Goal: Obtain resource: Download file/media

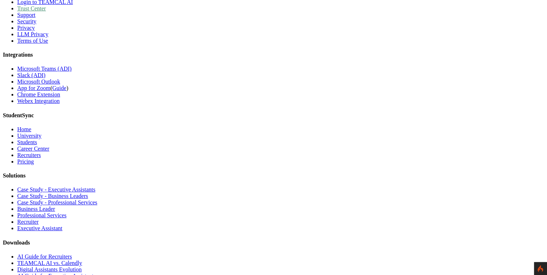
scroll to position [439, 0]
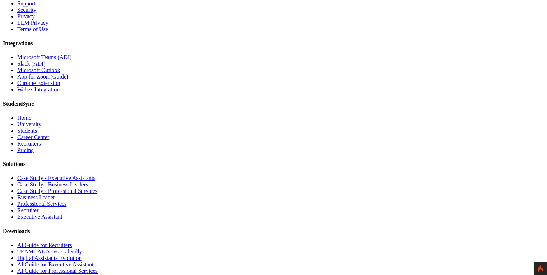
click at [96, 262] on link "AI Guide for Executive Assistants" at bounding box center [56, 265] width 79 height 6
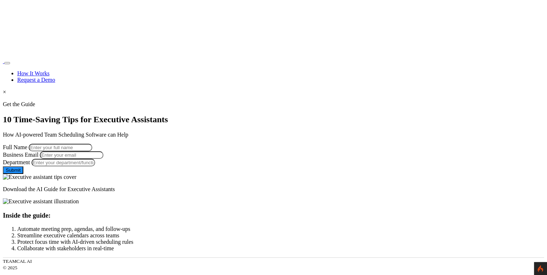
click at [92, 144] on input "Full Name" at bounding box center [61, 148] width 64 height 8
type input "George Burin"
click at [103, 159] on input "Business Email" at bounding box center [72, 155] width 64 height 8
type input "george.burin@comcast.net"
click at [92, 144] on input "George Burin" at bounding box center [61, 148] width 64 height 8
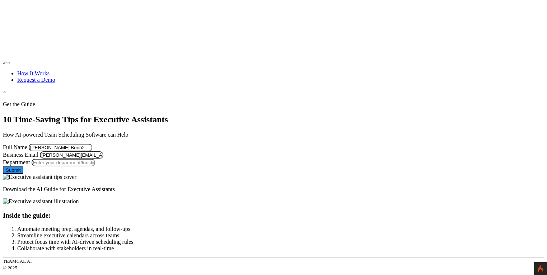
type input "George Burin"
click at [103, 159] on input "george.burin@comcast.net" at bounding box center [72, 155] width 64 height 8
type input "george.burin@comcast.net12"
click at [95, 166] on input "Department" at bounding box center [64, 163] width 64 height 8
click at [95, 166] on input "Managment" at bounding box center [64, 163] width 64 height 8
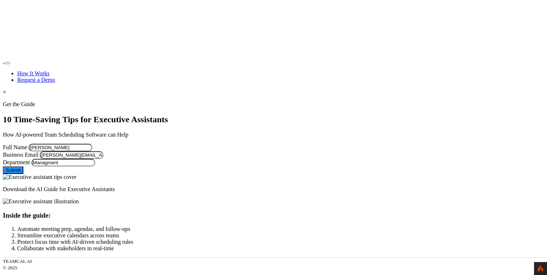
type input "Managment123_)(*&&&^^^^^^^^%$#@2222222222222222222222222222222222222222222222222"
click at [23, 174] on button "Submit" at bounding box center [13, 170] width 20 height 8
click at [95, 166] on input "Department" at bounding box center [64, 163] width 64 height 8
type input "Managment123_)(*&&&^^^^^^^^%$#@2222222222222222222222222222222222222222222222222"
click at [23, 174] on button "Submit" at bounding box center [13, 170] width 20 height 8
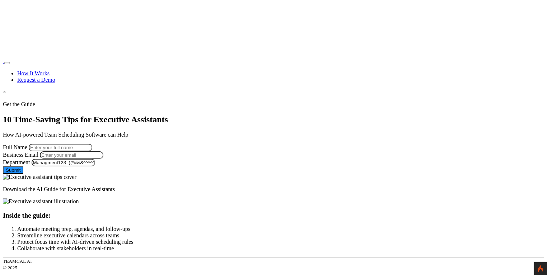
click at [27, 144] on label "Full Name" at bounding box center [15, 147] width 24 height 6
click at [92, 144] on input "Full Name" at bounding box center [61, 148] width 64 height 8
type input "George Burin"
click at [103, 159] on input "Business Email" at bounding box center [72, 155] width 64 height 8
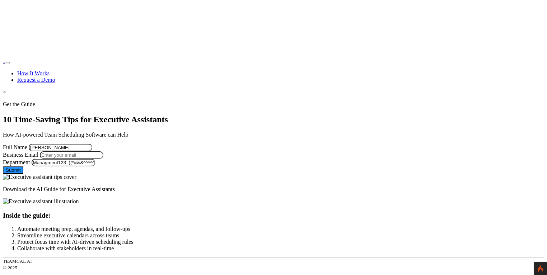
click at [23, 174] on button "Submit" at bounding box center [13, 170] width 20 height 8
click at [103, 159] on input "Business Email" at bounding box center [72, 155] width 64 height 8
type input "[PERSON_NAME][EMAIL_ADDRESS][PERSON_NAME][DOMAIN_NAME]"
click at [23, 174] on button "Submit" at bounding box center [13, 170] width 20 height 8
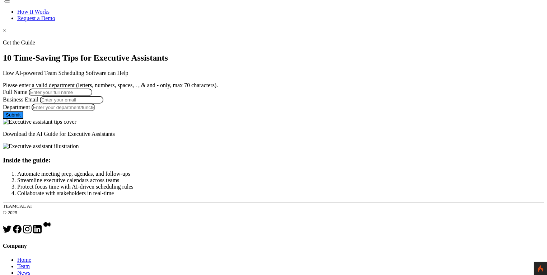
scroll to position [69, 0]
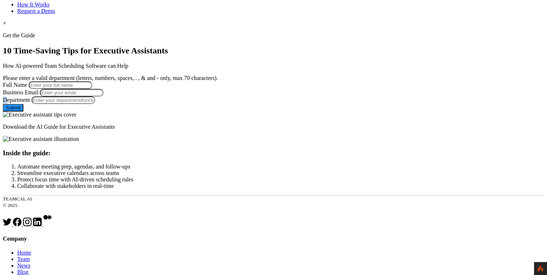
drag, startPoint x: 97, startPoint y: 148, endPoint x: 100, endPoint y: 150, distance: 4.2
click at [100, 112] on form "Full Name Business Email Department Leave this form field blank Submit" at bounding box center [273, 96] width 541 height 30
click at [30, 103] on label "Department" at bounding box center [16, 100] width 27 height 6
click at [95, 104] on input "Department" at bounding box center [64, 101] width 64 height 8
drag, startPoint x: 98, startPoint y: 150, endPoint x: 130, endPoint y: 151, distance: 32.0
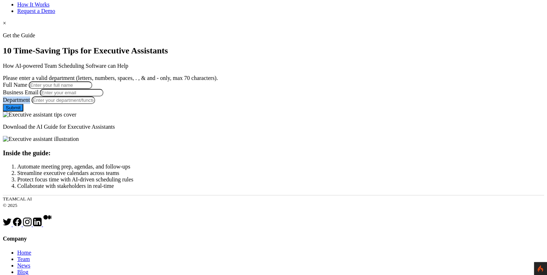
click at [130, 104] on div "Department" at bounding box center [273, 101] width 541 height 8
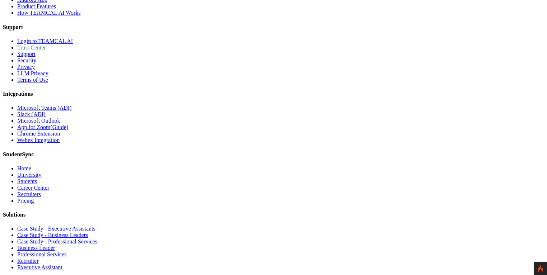
scroll to position [380, 0]
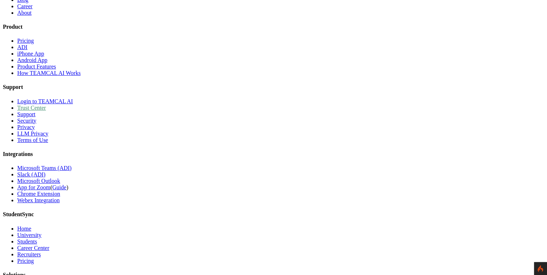
scroll to position [827, 0]
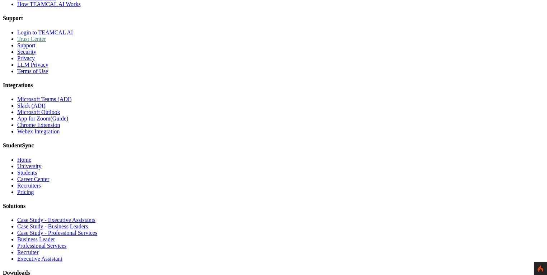
drag, startPoint x: 229, startPoint y: 199, endPoint x: 66, endPoint y: 199, distance: 162.5
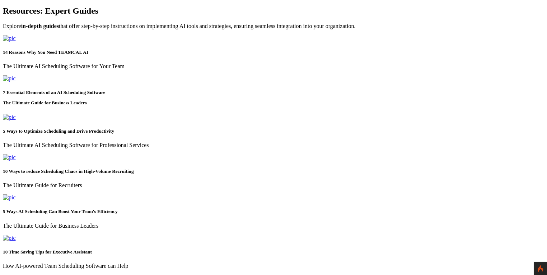
scroll to position [241, 0]
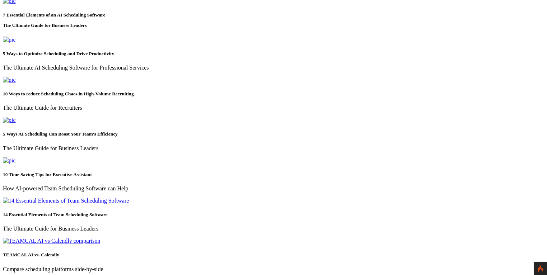
drag, startPoint x: 83, startPoint y: 201, endPoint x: 218, endPoint y: 198, distance: 134.9
copy h5 "14 Reasons Why You Need TEAMCAL AI"
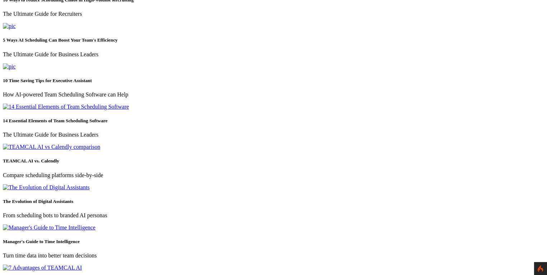
scroll to position [128, 0]
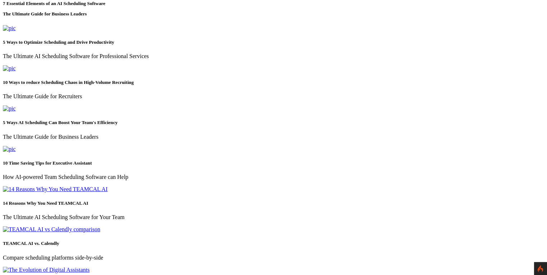
scroll to position [197, 0]
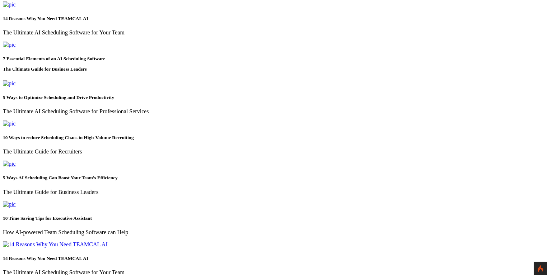
click at [16, 8] on img at bounding box center [9, 4] width 13 height 6
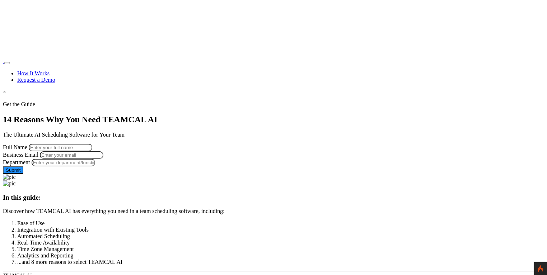
click at [92, 144] on input "Full Name" at bounding box center [61, 148] width 64 height 8
type input "George Burin"
click at [103, 159] on input "Business Email" at bounding box center [72, 155] width 64 height 8
type input "george.burin@comcast.net"
click at [95, 166] on input "Department" at bounding box center [64, 163] width 64 height 8
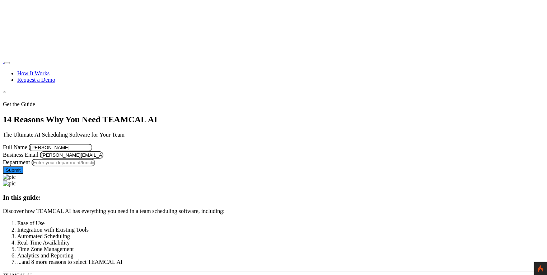
type input "Managment"
click at [23, 174] on button "Submit" at bounding box center [13, 170] width 20 height 8
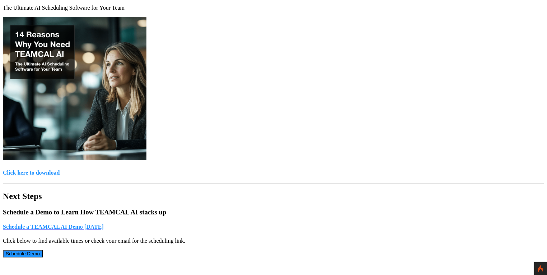
scroll to position [138, 0]
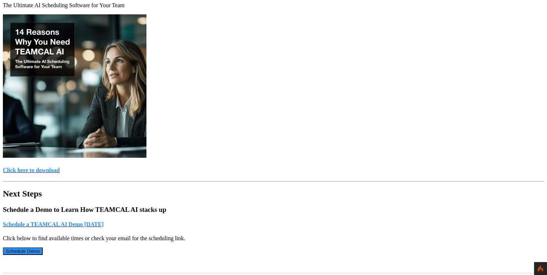
click at [258, 167] on h4 "Click here to download" at bounding box center [273, 170] width 541 height 6
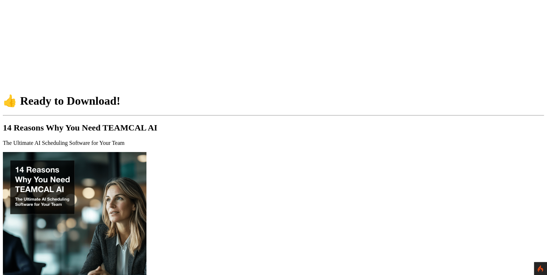
scroll to position [138, 0]
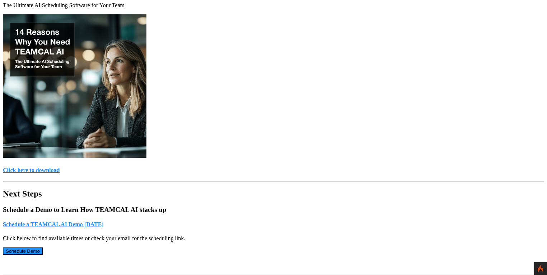
click at [261, 167] on h4 "Click here to download" at bounding box center [273, 170] width 541 height 6
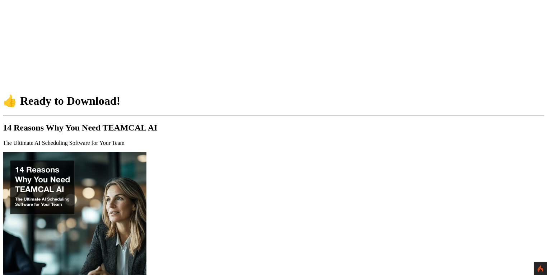
scroll to position [138, 0]
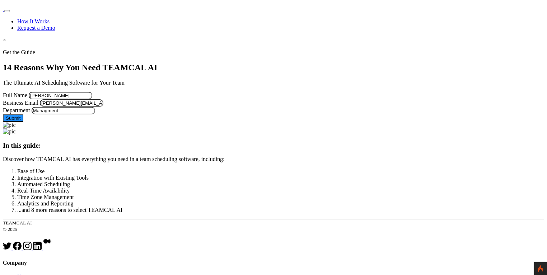
scroll to position [47, 0]
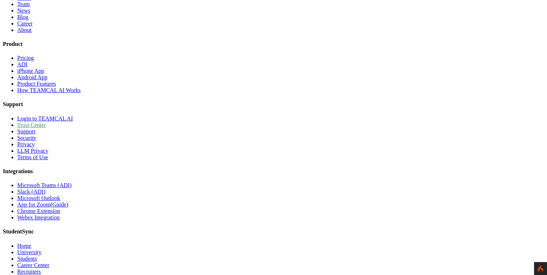
scroll to position [817, 0]
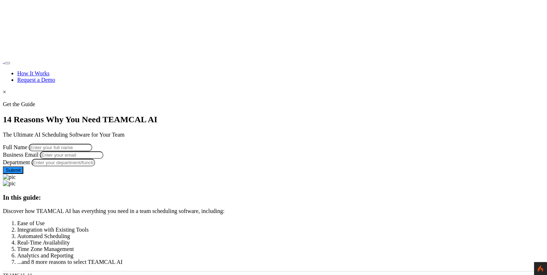
click at [71, 101] on div at bounding box center [273, 101] width 541 height 0
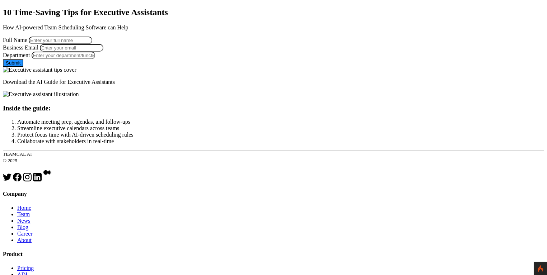
scroll to position [1, 0]
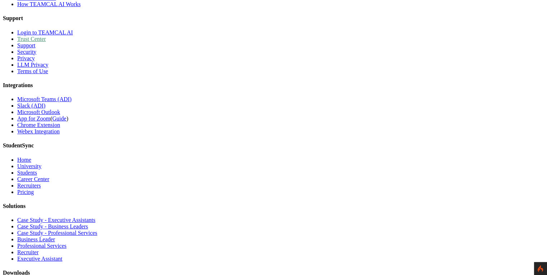
scroll to position [792, 0]
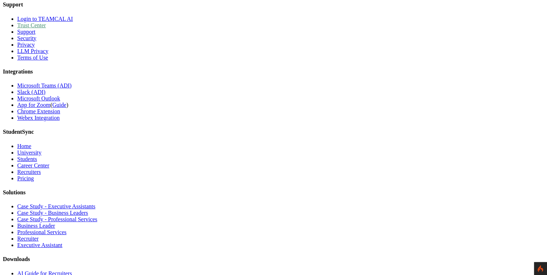
scroll to position [794, 0]
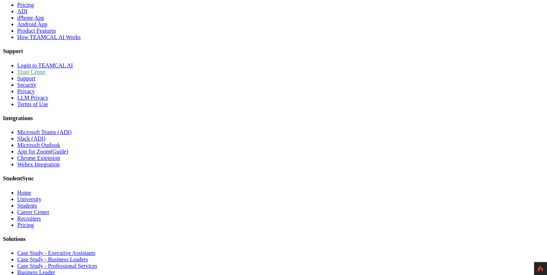
drag, startPoint x: 83, startPoint y: 230, endPoint x: 242, endPoint y: 247, distance: 159.5
copy div "14 Reasons Why You Need TEAMCAL AI The Ultimate AI Scheduling Software for Your…"
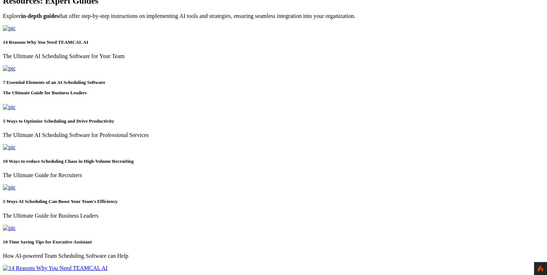
scroll to position [208, 0]
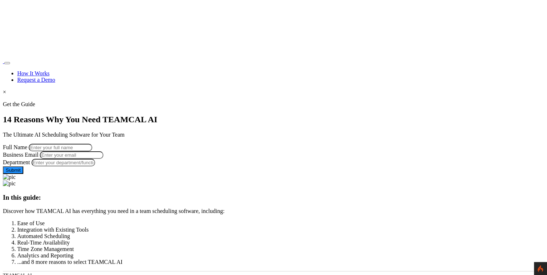
click at [92, 144] on input "Full Name" at bounding box center [61, 148] width 64 height 8
type input "George Burin"
click at [103, 159] on input "Business Email" at bounding box center [72, 155] width 64 height 8
type input "[PERSON_NAME][EMAIL_ADDRESS][PERSON_NAME][DOMAIN_NAME]"
click at [95, 166] on input "Department" at bounding box center [64, 163] width 64 height 8
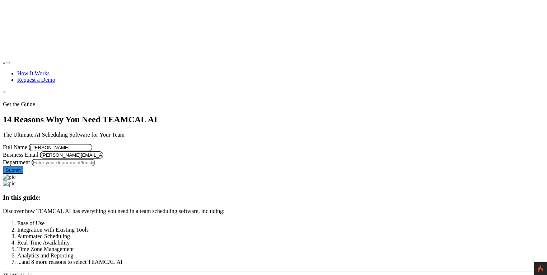
type input "Managment"
click at [23, 174] on button "Submit" at bounding box center [13, 170] width 20 height 8
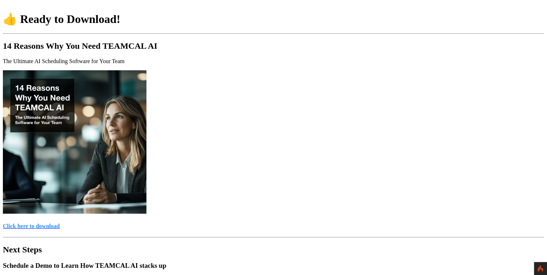
scroll to position [103, 0]
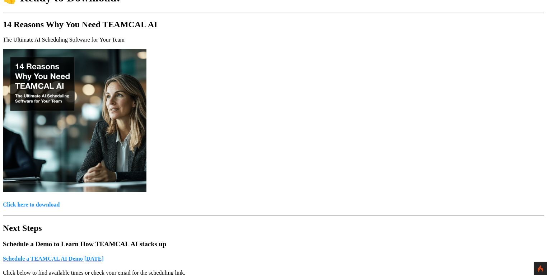
click at [251, 202] on h4 "Click here to download" at bounding box center [273, 205] width 541 height 6
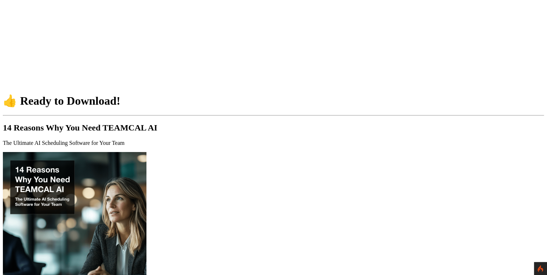
scroll to position [103, 0]
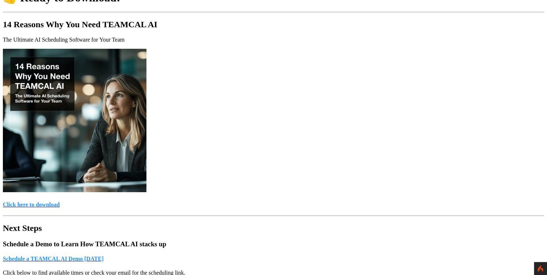
click at [264, 202] on h4 "Click here to download" at bounding box center [273, 205] width 541 height 6
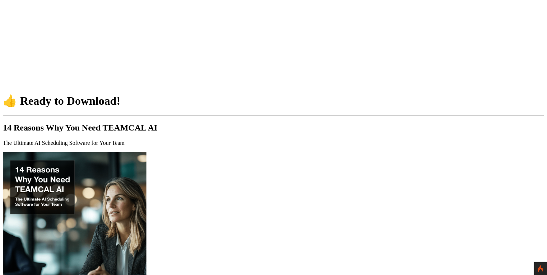
scroll to position [103, 0]
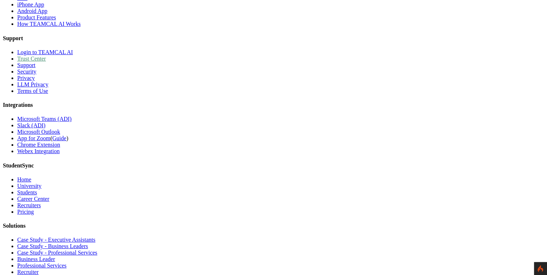
scroll to position [461, 0]
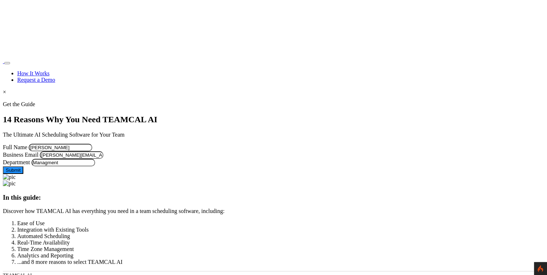
scroll to position [461, 0]
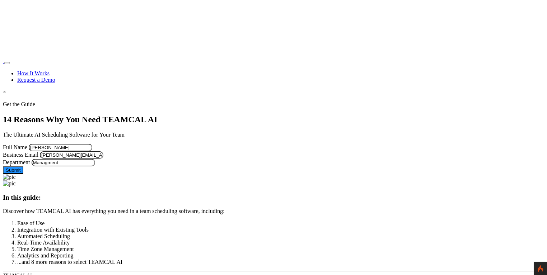
scroll to position [461, 0]
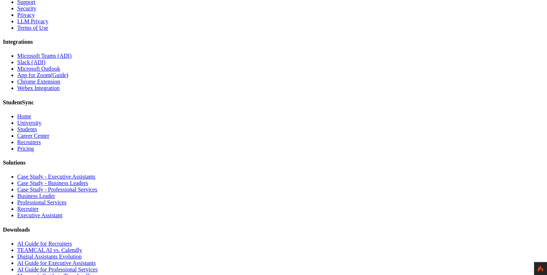
click at [104, 273] on link "Manager's Guide to Time Intelligence" at bounding box center [60, 276] width 87 height 6
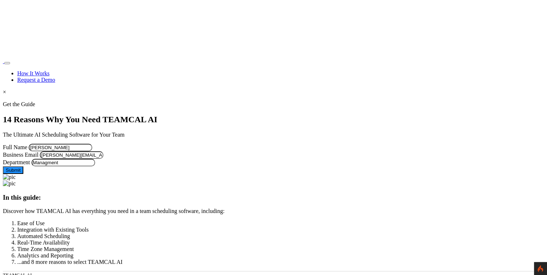
scroll to position [461, 0]
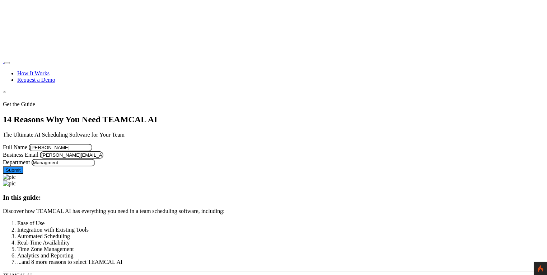
scroll to position [461, 0]
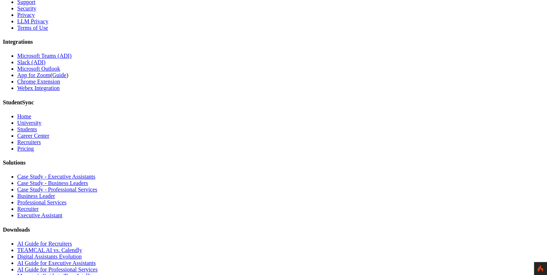
drag, startPoint x: 425, startPoint y: 210, endPoint x: 331, endPoint y: 211, distance: 94.4
copy link "Essentials of Scheduling Platform"
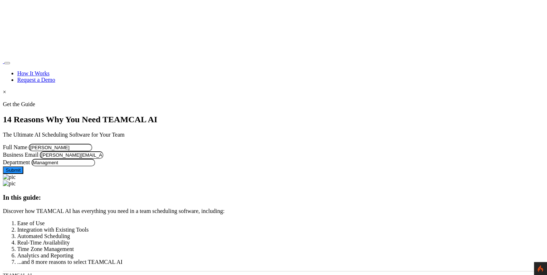
scroll to position [461, 0]
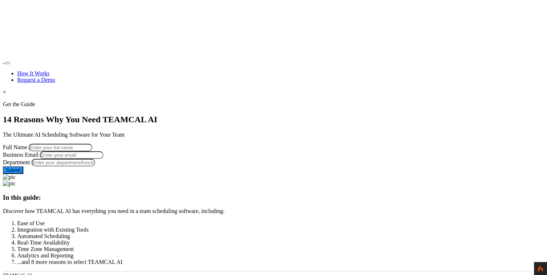
click at [92, 144] on input "Full Name" at bounding box center [61, 148] width 64 height 8
type input "[PERSON_NAME]"
click at [103, 159] on input "Business Email" at bounding box center [72, 155] width 64 height 8
type input "[PERSON_NAME][EMAIL_ADDRESS][PERSON_NAME][DOMAIN_NAME]"
click at [95, 166] on input "Department" at bounding box center [64, 163] width 64 height 8
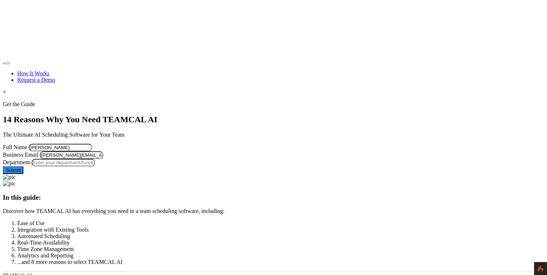
type input "Managment"
click at [23, 174] on button "Submit" at bounding box center [13, 170] width 20 height 8
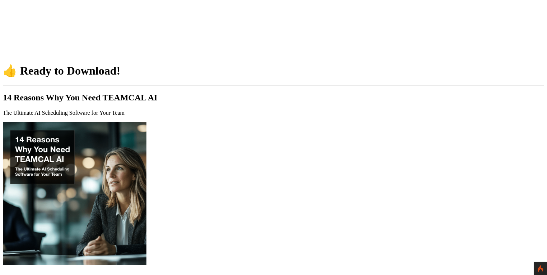
scroll to position [103, 0]
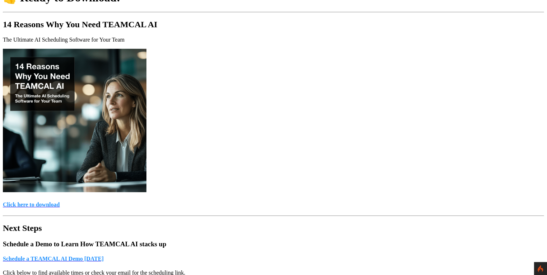
click at [257, 202] on h4 "Click here to download" at bounding box center [273, 205] width 541 height 6
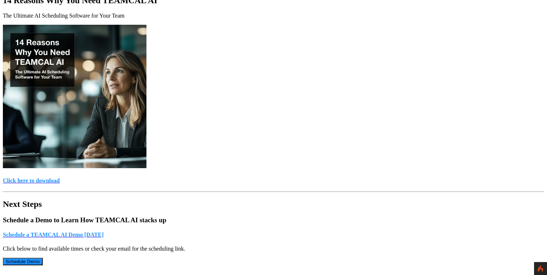
scroll to position [138, 0]
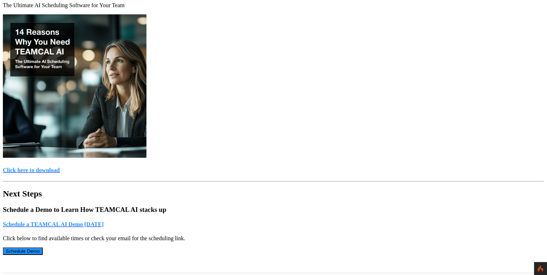
click at [43, 248] on button "Schedule Demo" at bounding box center [23, 252] width 40 height 8
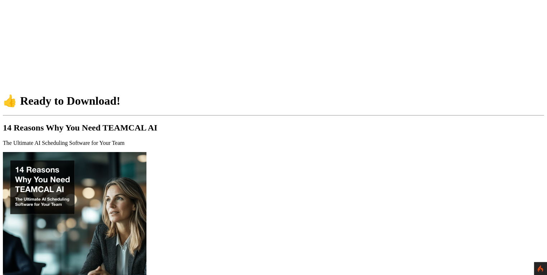
scroll to position [69, 0]
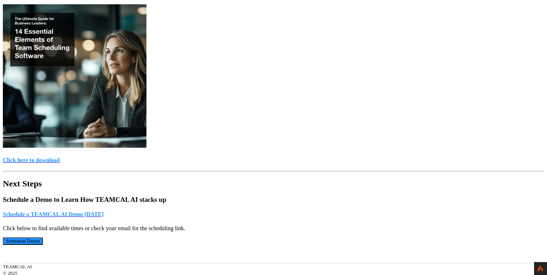
scroll to position [172, 0]
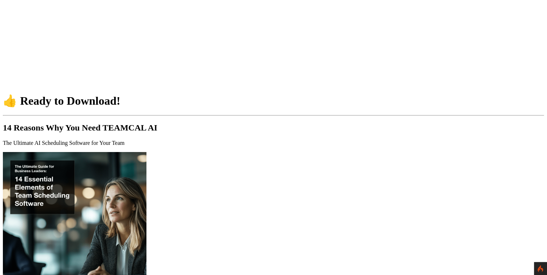
scroll to position [172, 0]
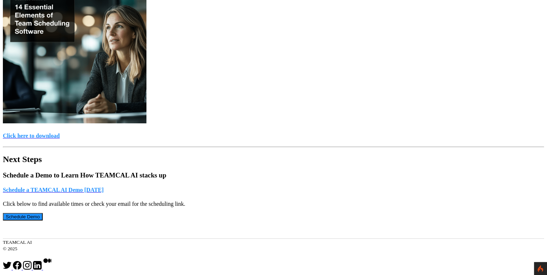
click at [265, 133] on h4 "Click here to download" at bounding box center [273, 136] width 541 height 6
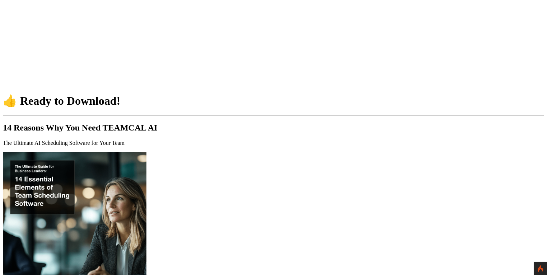
scroll to position [172, 0]
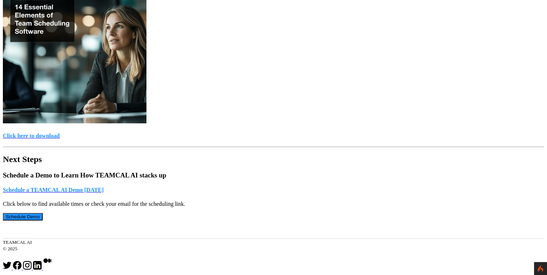
click at [267, 187] on h4 "Schedule a TEAMCAL AI Demo today" at bounding box center [273, 190] width 541 height 6
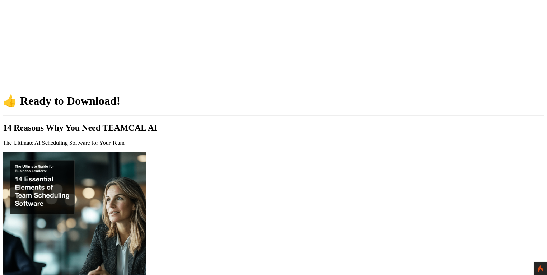
scroll to position [172, 0]
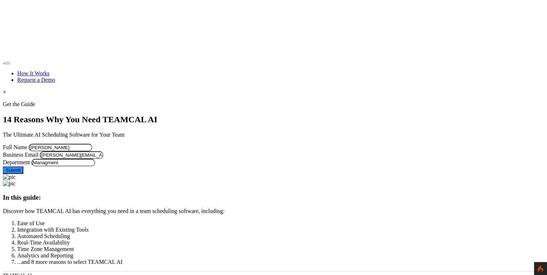
click at [23, 174] on button "Submit" at bounding box center [13, 170] width 20 height 8
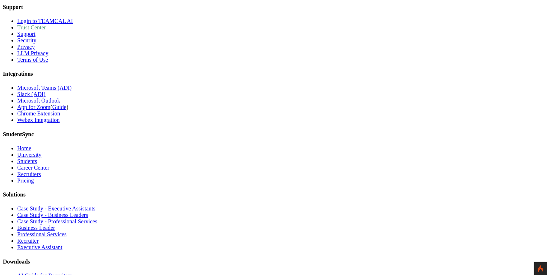
scroll to position [461, 0]
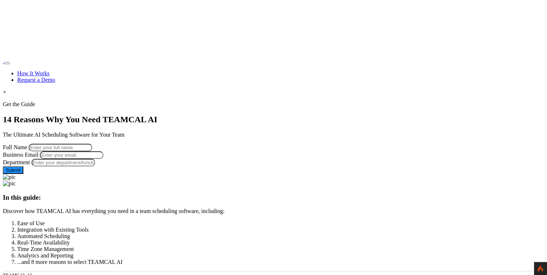
click at [92, 144] on input "Full Name" at bounding box center [61, 148] width 64 height 8
type input "George Burin"
click at [103, 159] on input "Business Email" at bounding box center [72, 155] width 64 height 8
type input "[PERSON_NAME][EMAIL_ADDRESS][PERSON_NAME][DOMAIN_NAME]"
click at [95, 166] on input "Department" at bounding box center [64, 163] width 64 height 8
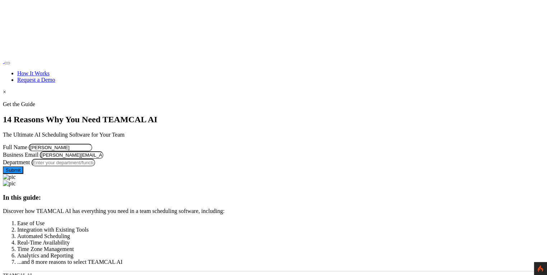
type input "Managment"
click at [23, 174] on button "Submit" at bounding box center [13, 170] width 20 height 8
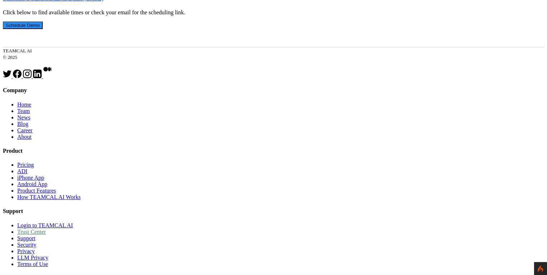
scroll to position [329, 0]
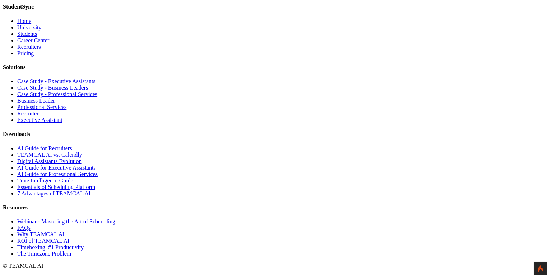
scroll to position [6028, 0]
type input "[PERSON_NAME]"
type input "[PERSON_NAME][EMAIL_ADDRESS][PERSON_NAME][DOMAIN_NAME]"
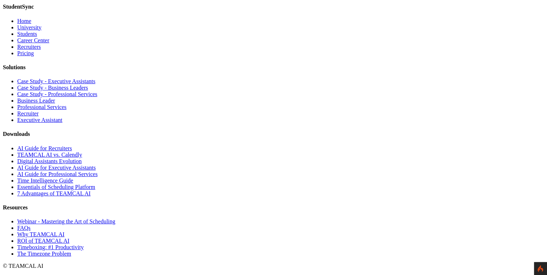
type input "Managment"
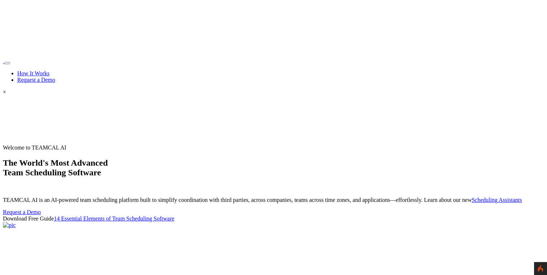
scroll to position [6028, 0]
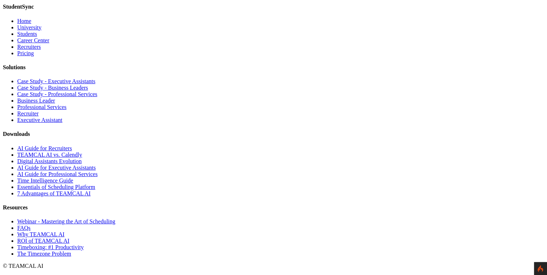
click at [95, 190] on link "Essentials of Scheduling Platform" at bounding box center [56, 187] width 78 height 6
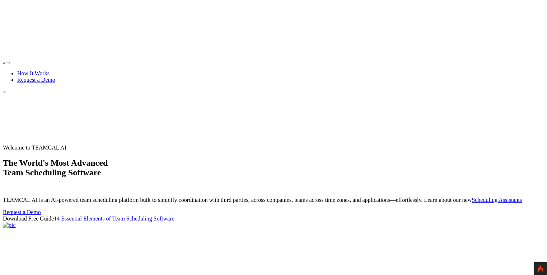
scroll to position [6265, 0]
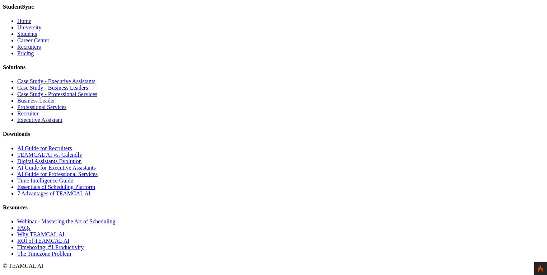
click at [73, 184] on link "Time Intelligence Guide" at bounding box center [45, 181] width 56 height 6
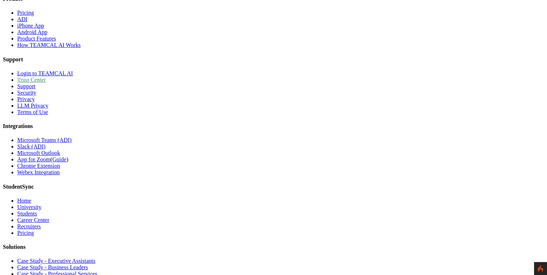
scroll to position [473, 0]
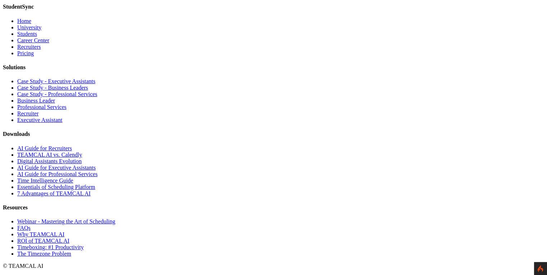
scroll to position [6085, 0]
type input "George Burin"
type input "george.burin@comcast.net"
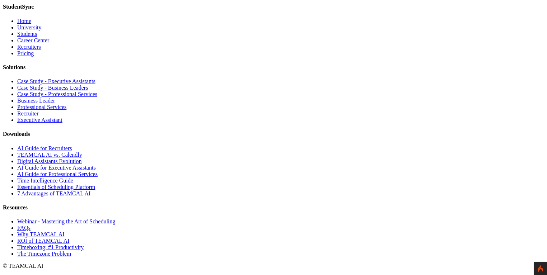
type input "Managment123_)(*&&&^^^^^^^^%$#@2222222222222222222222222222222222222222222222222"
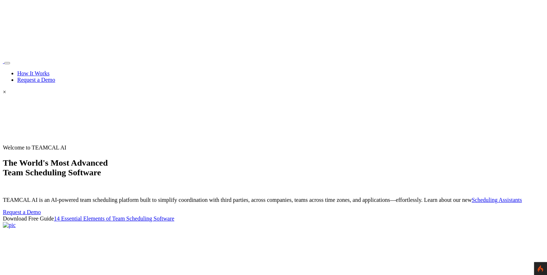
scroll to position [6085, 0]
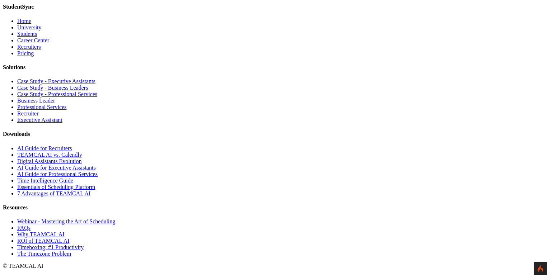
drag, startPoint x: 371, startPoint y: 125, endPoint x: 450, endPoint y: 122, distance: 78.6
drag, startPoint x: 372, startPoint y: 124, endPoint x: 447, endPoint y: 126, distance: 75.4
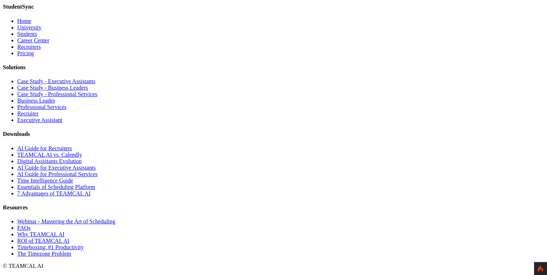
scroll to position [0, 0]
type input "Managment"
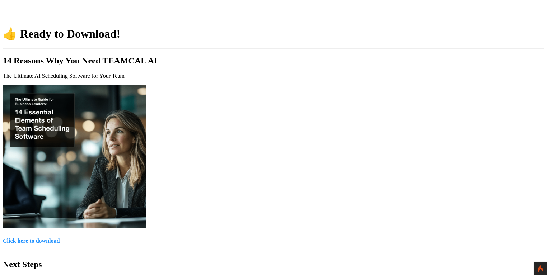
scroll to position [69, 0]
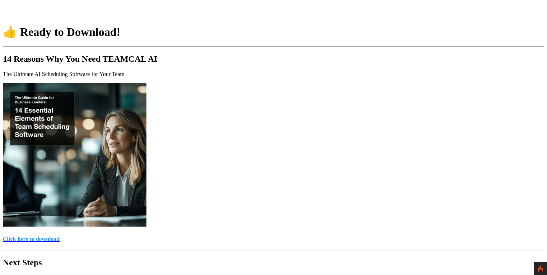
click at [300, 236] on h4 "Click here to download" at bounding box center [273, 239] width 541 height 6
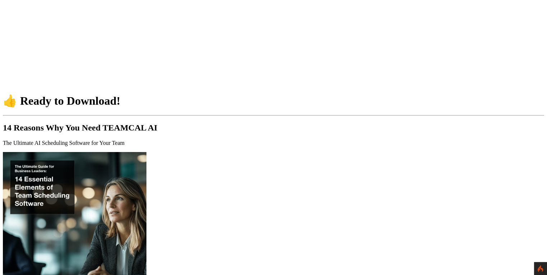
scroll to position [69, 0]
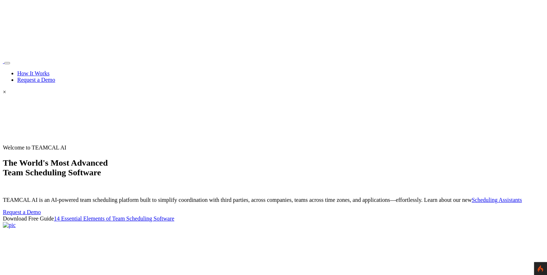
scroll to position [6085, 0]
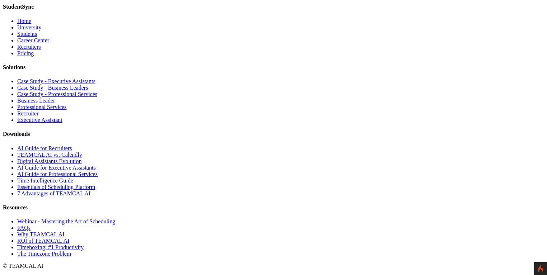
type input "[PERSON_NAME]"
type input "george.burin@comcast.net22"
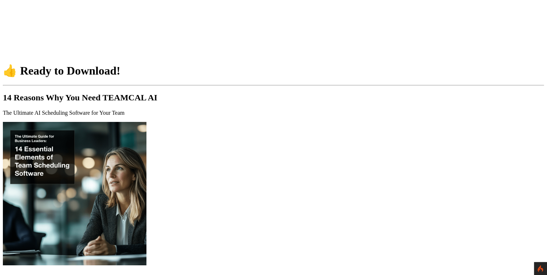
scroll to position [103, 0]
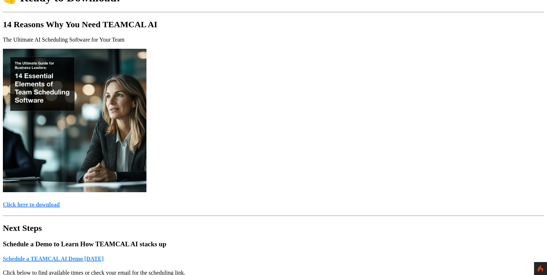
click at [297, 202] on h4 "Click here to download" at bounding box center [273, 205] width 541 height 6
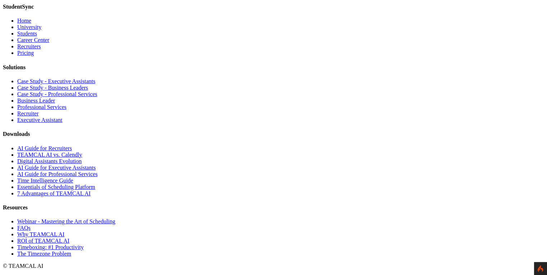
scroll to position [6579, 0]
type input "[PERSON_NAME]"
type input "[PERSON_NAME][EMAIL_ADDRESS][PERSON_NAME][DOMAIN_NAME]"
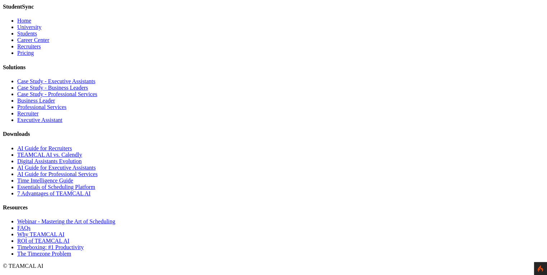
type input "Managment"
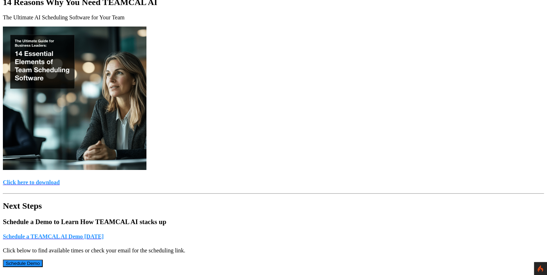
scroll to position [138, 0]
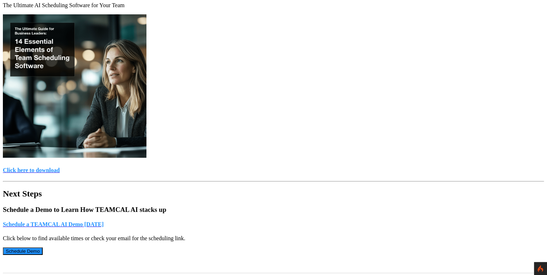
click at [269, 167] on h4 "Click here to download" at bounding box center [273, 170] width 541 height 6
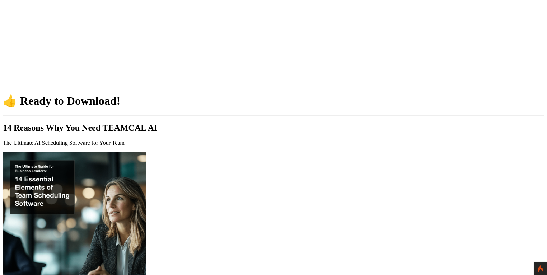
scroll to position [138, 0]
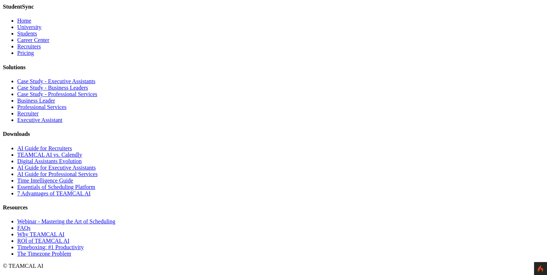
scroll to position [6545, 0]
